Goal: Task Accomplishment & Management: Complete application form

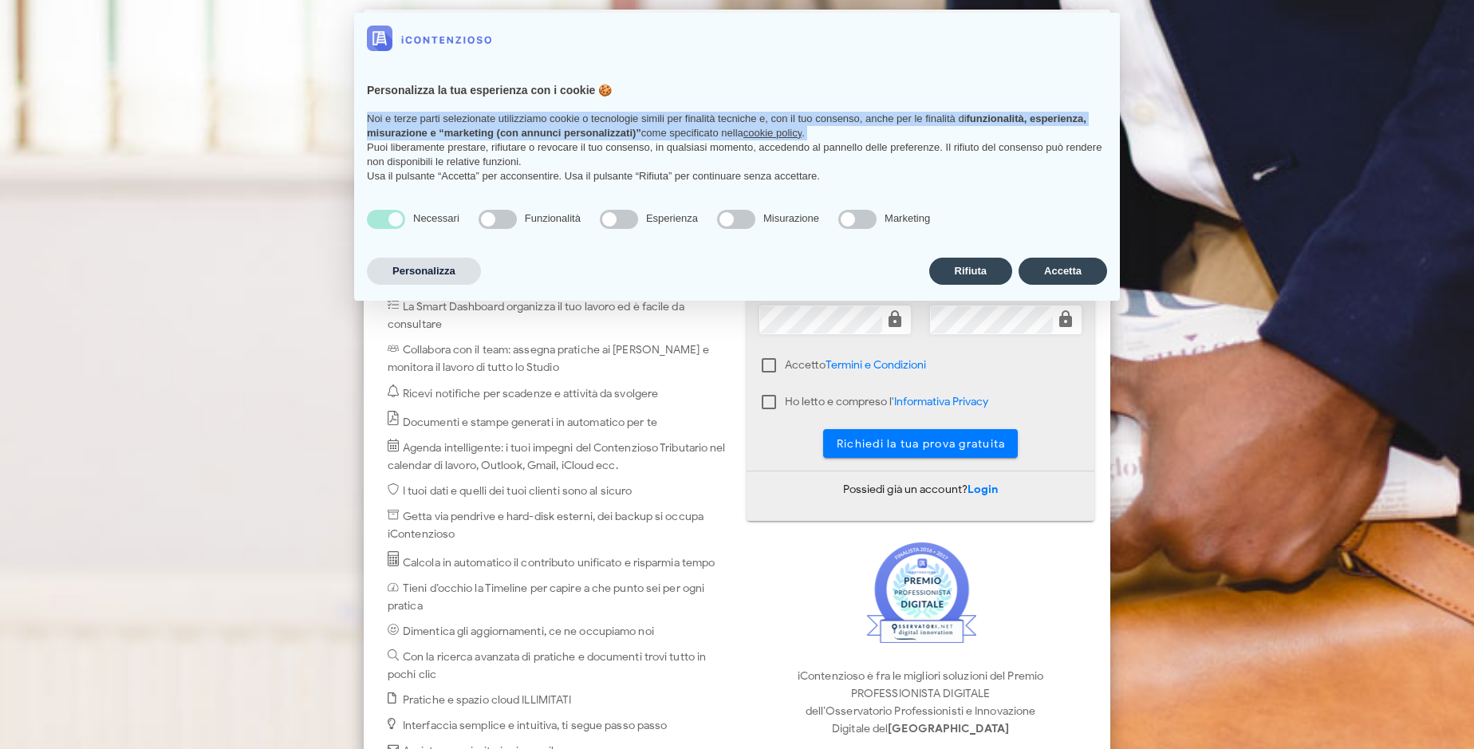
click at [821, 131] on p "Noi e terze parti selezionate utilizziamo cookie o tecnologie simili per finali…" at bounding box center [737, 126] width 740 height 29
click at [992, 131] on p "Noi e terze parti selezionate utilizziamo cookie o tecnologie simili per finali…" at bounding box center [737, 126] width 740 height 29
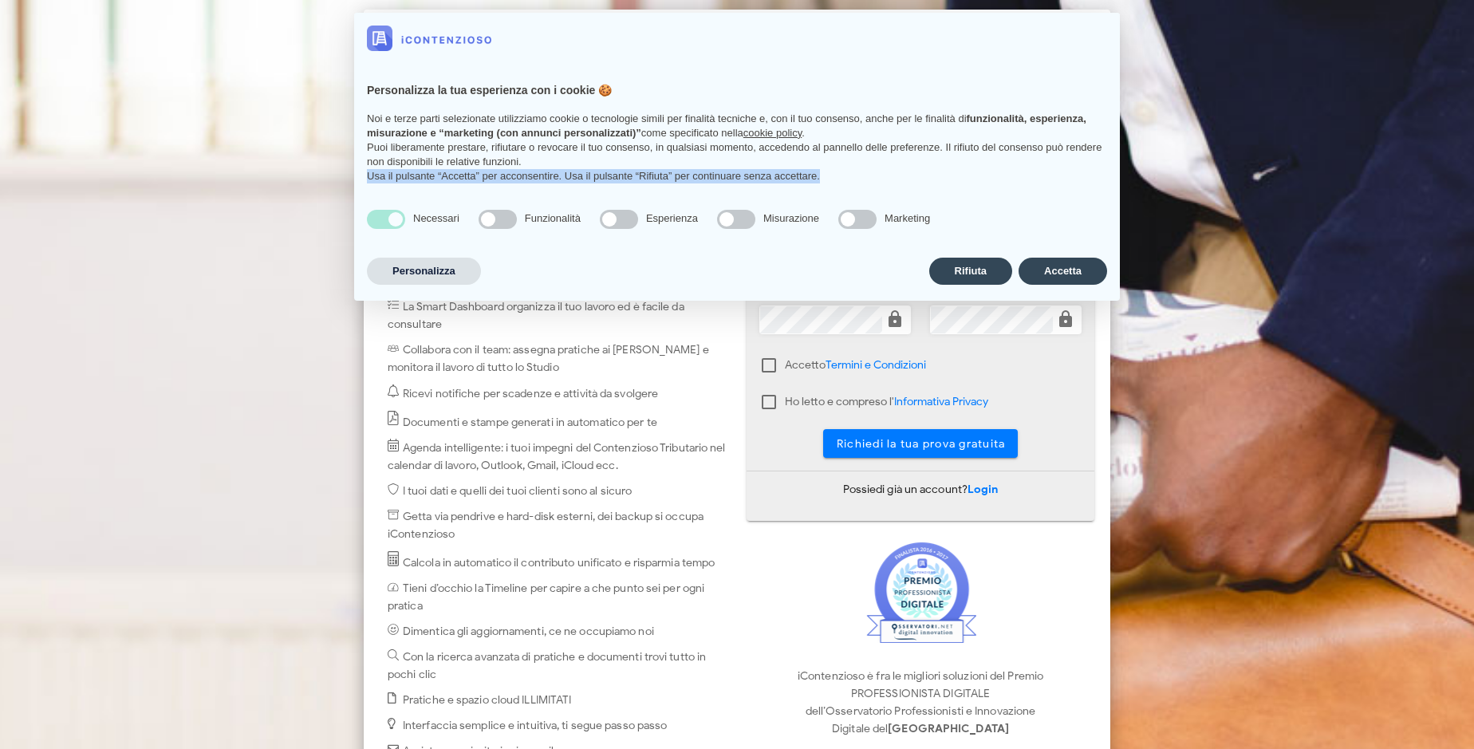
click at [906, 194] on div "Personalizza la tua esperienza con i cookie 🍪 Noi e terze parti selezionate uti…" at bounding box center [737, 130] width 766 height 133
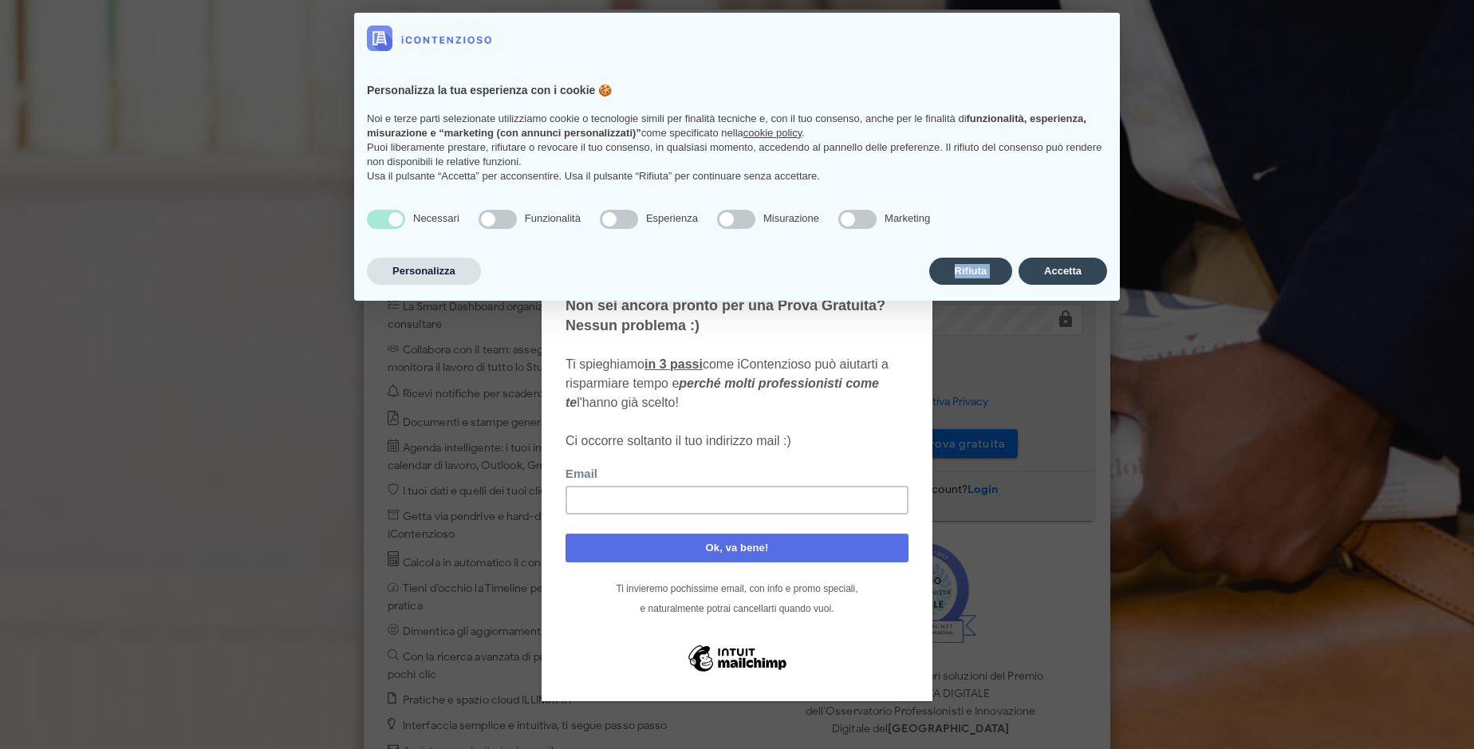
click at [906, 257] on div "Personalizza Rifiuta Accetta" at bounding box center [737, 271] width 740 height 34
click at [821, 319] on div "Non sei ancora pronto per una Prova Gratuita? Nessun problema :) Ti spieghiamo …" at bounding box center [737, 372] width 343 height 155
click at [992, 320] on div at bounding box center [737, 374] width 1474 height 749
click at [769, 365] on span "Ti spieghiamo in 3 passi come iContenzioso può aiutarti a risparmiare tempo e p…" at bounding box center [727, 402] width 323 height 90
click at [769, 401] on div "Non sei ancora pronto per una Prova Gratuita? Nessun problema :) Ti spieghiamo …" at bounding box center [737, 372] width 343 height 155
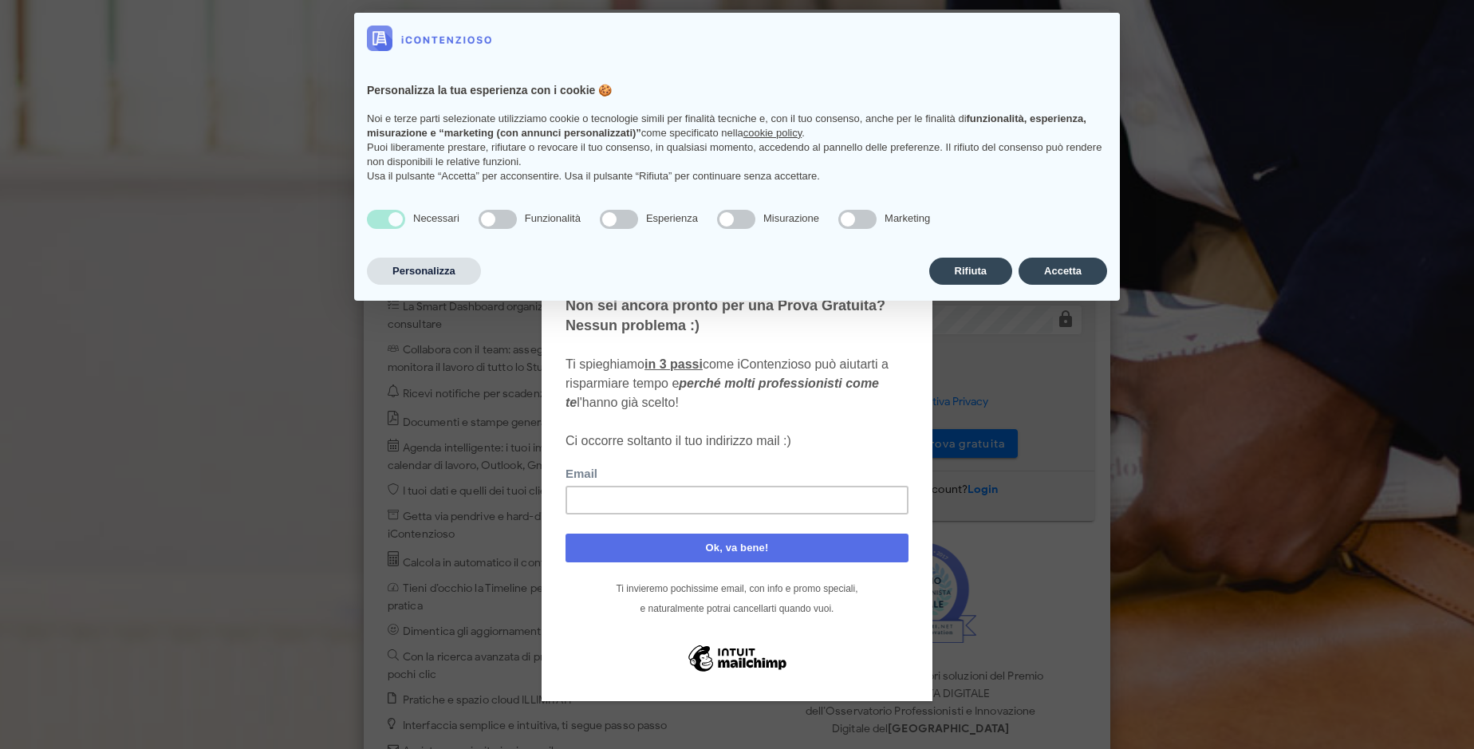
click at [921, 443] on div "Non sei ancora pronto per una Prova Gratuita? Nessun problema :) Ti spieghiamo …" at bounding box center [737, 377] width 391 height 530
